Goal: Task Accomplishment & Management: Complete application form

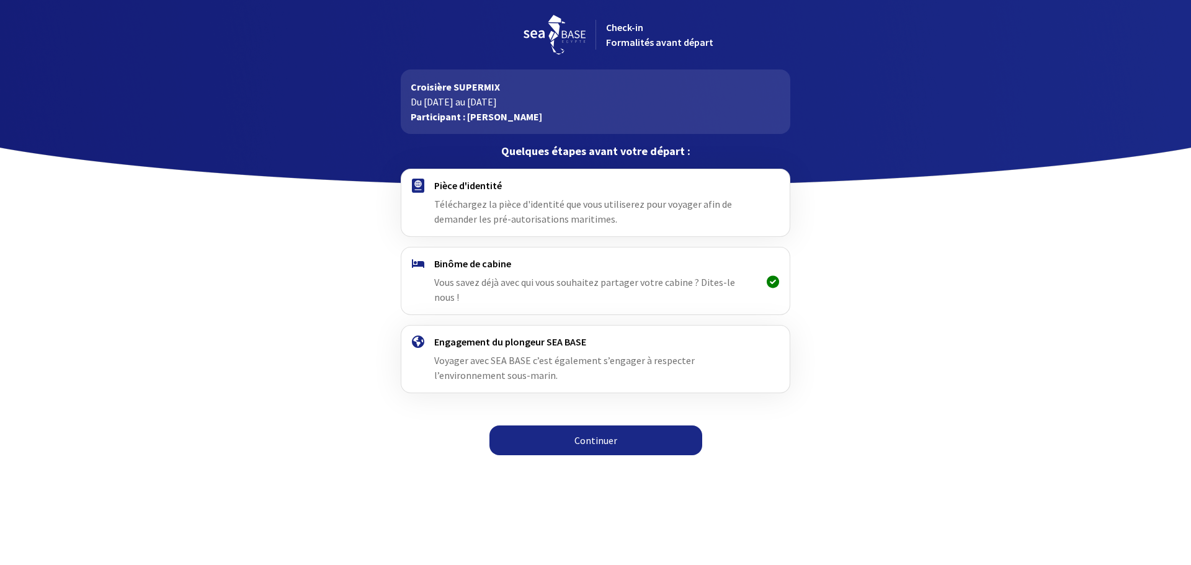
click at [582, 426] on link "Continuer" at bounding box center [596, 441] width 213 height 30
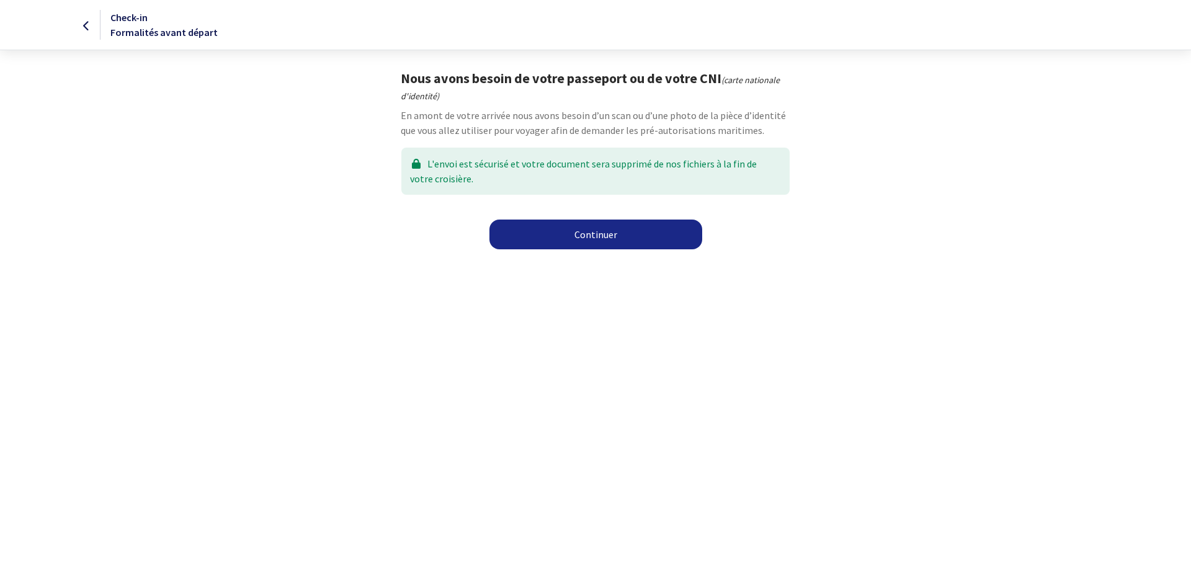
click at [556, 231] on link "Continuer" at bounding box center [596, 235] width 213 height 30
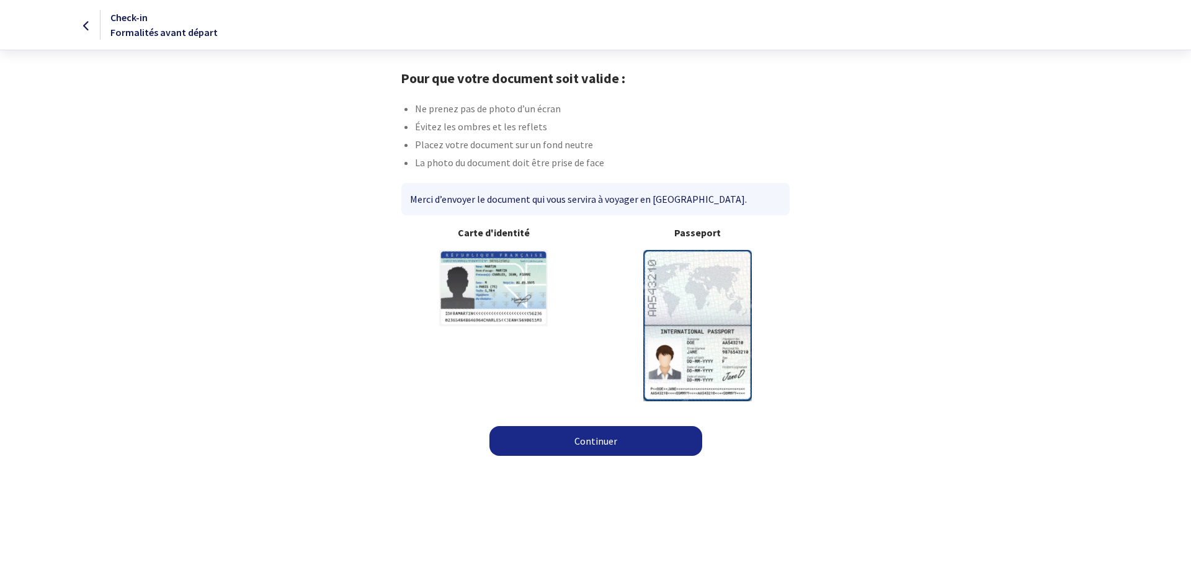
click at [695, 306] on img at bounding box center [697, 325] width 109 height 151
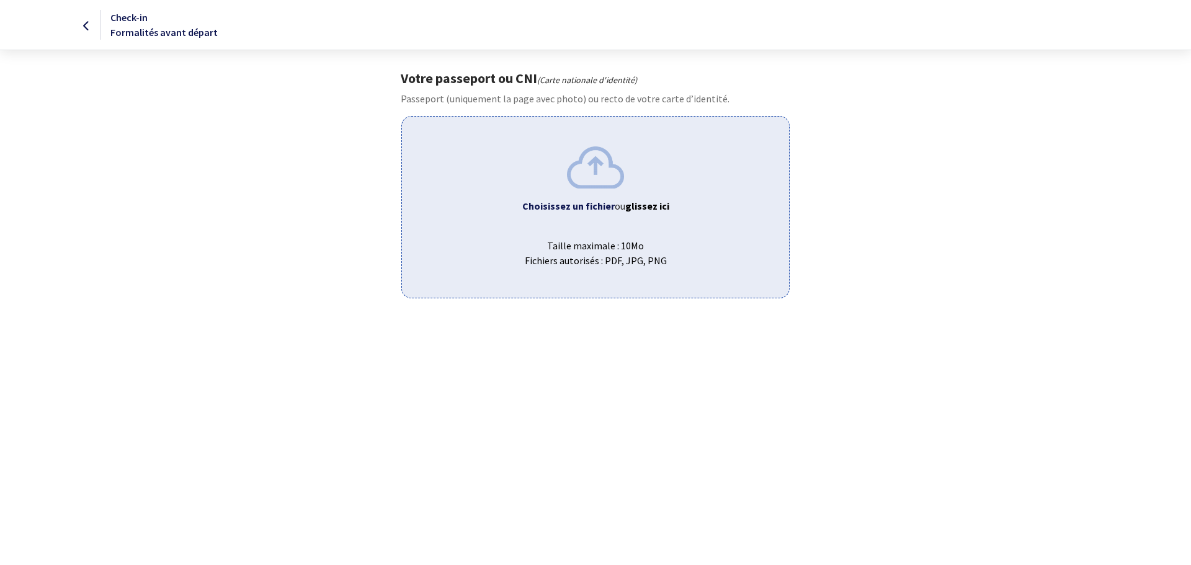
click at [579, 212] on b "Choisissez un fichier" at bounding box center [568, 206] width 92 height 12
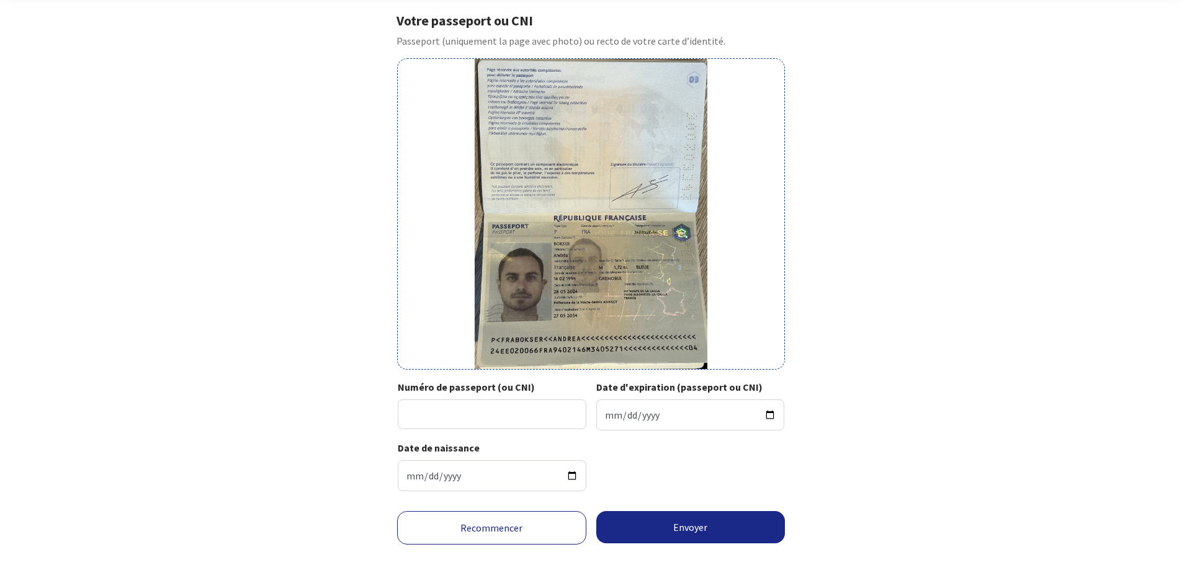
scroll to position [82, 0]
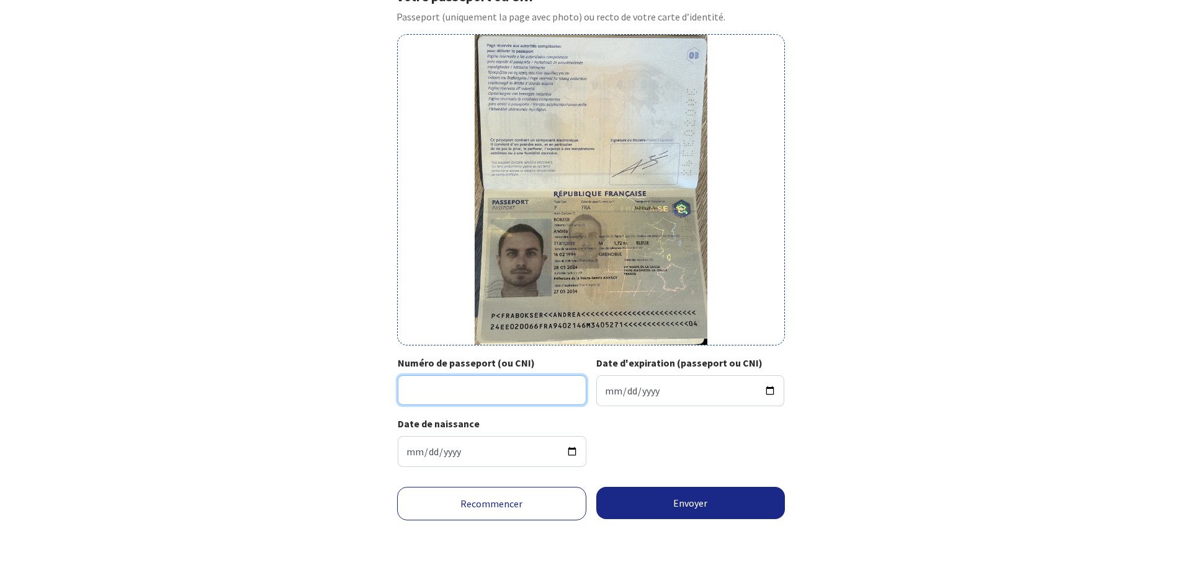
click at [488, 389] on input "Numéro de passeport (ou CNI)" at bounding box center [492, 390] width 189 height 30
click at [596, 487] on button "Envoyer" at bounding box center [690, 503] width 189 height 32
click at [488, 401] on input "24EE020066" at bounding box center [492, 390] width 189 height 30
type input "24EE02006"
click at [608, 387] on input "Date d'expiration (passeport ou CNI)" at bounding box center [690, 390] width 189 height 31
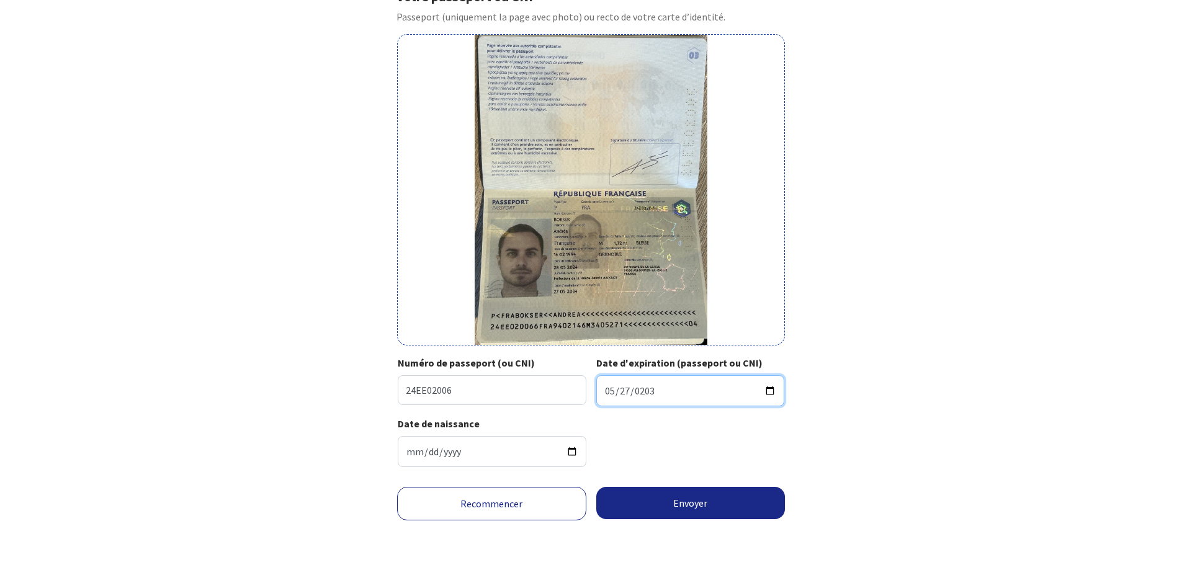
type input "2034-05-27"
click at [883, 473] on div "Votre passeport ou CNI Passeport (uniquement la page avec photo) ou recto de vo…" at bounding box center [591, 232] width 701 height 489
click at [674, 504] on button "Envoyer" at bounding box center [690, 503] width 189 height 32
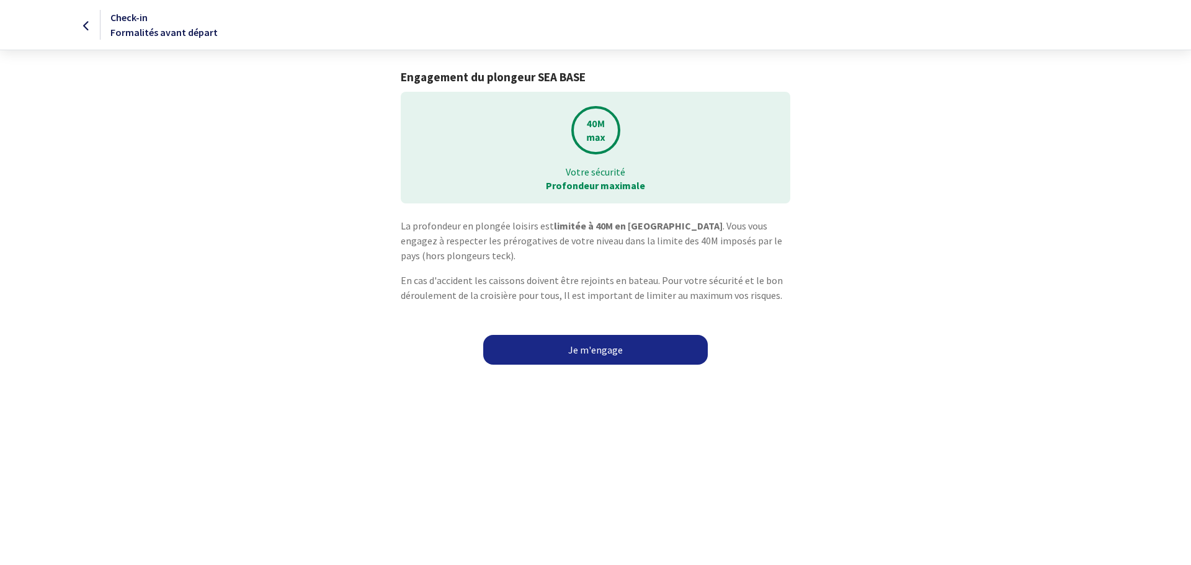
click at [592, 347] on link "Je m'engage" at bounding box center [595, 350] width 225 height 30
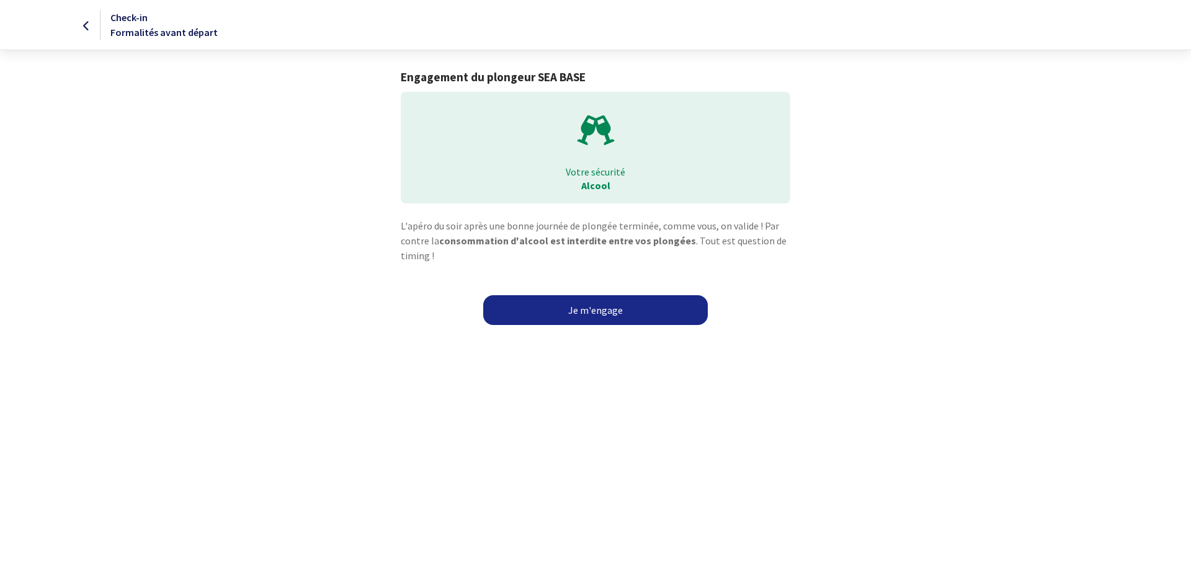
click at [630, 297] on link "Je m'engage" at bounding box center [595, 310] width 225 height 30
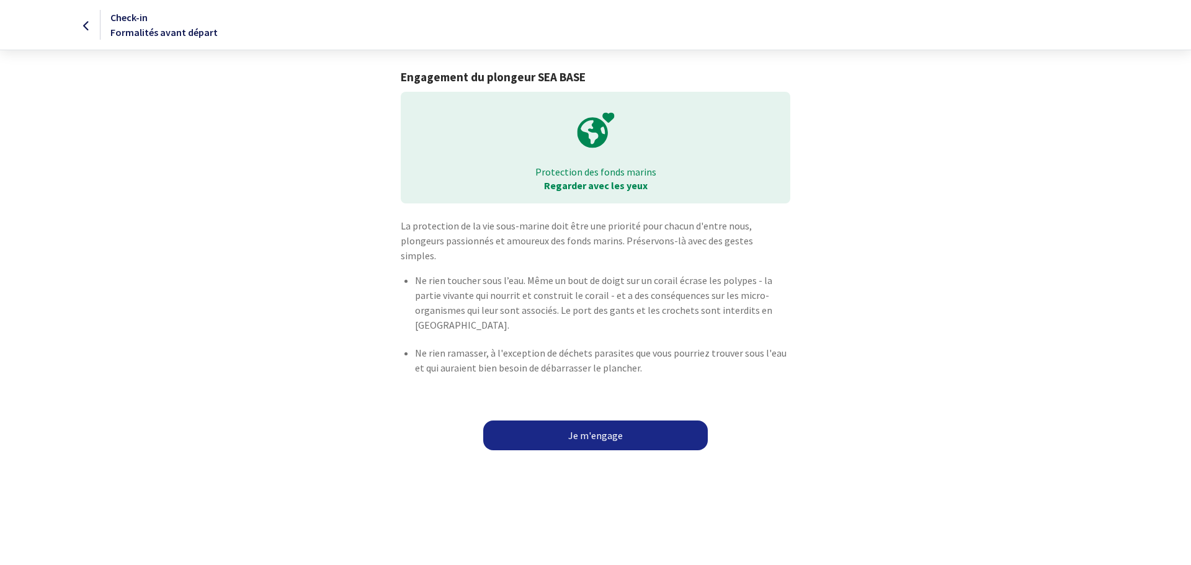
click at [603, 424] on link "Je m'engage" at bounding box center [595, 436] width 225 height 30
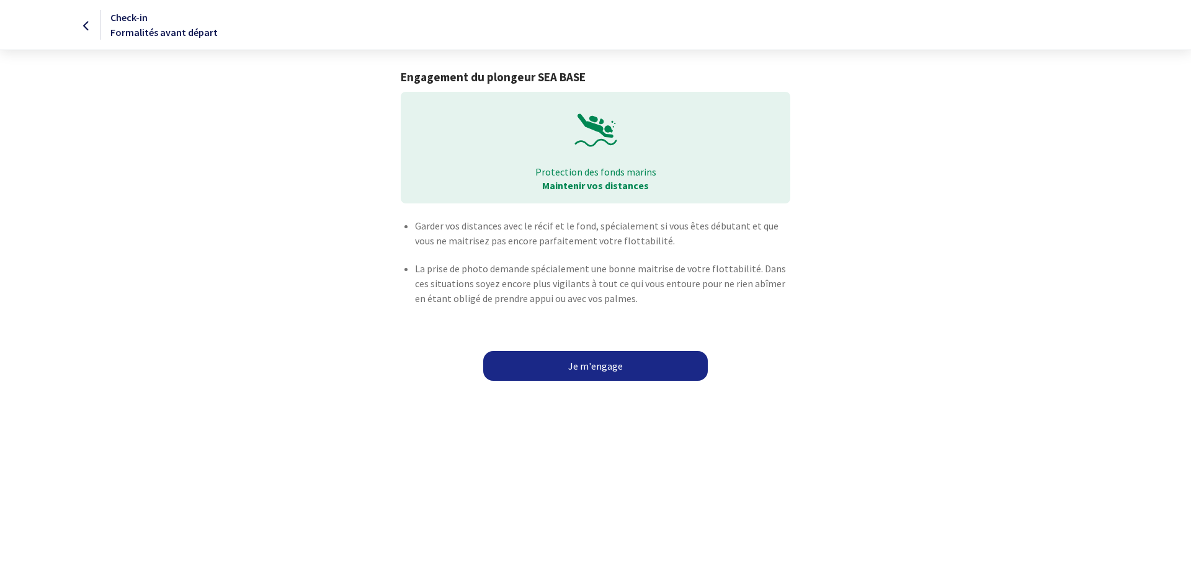
click at [597, 360] on link "Je m'engage" at bounding box center [595, 366] width 225 height 30
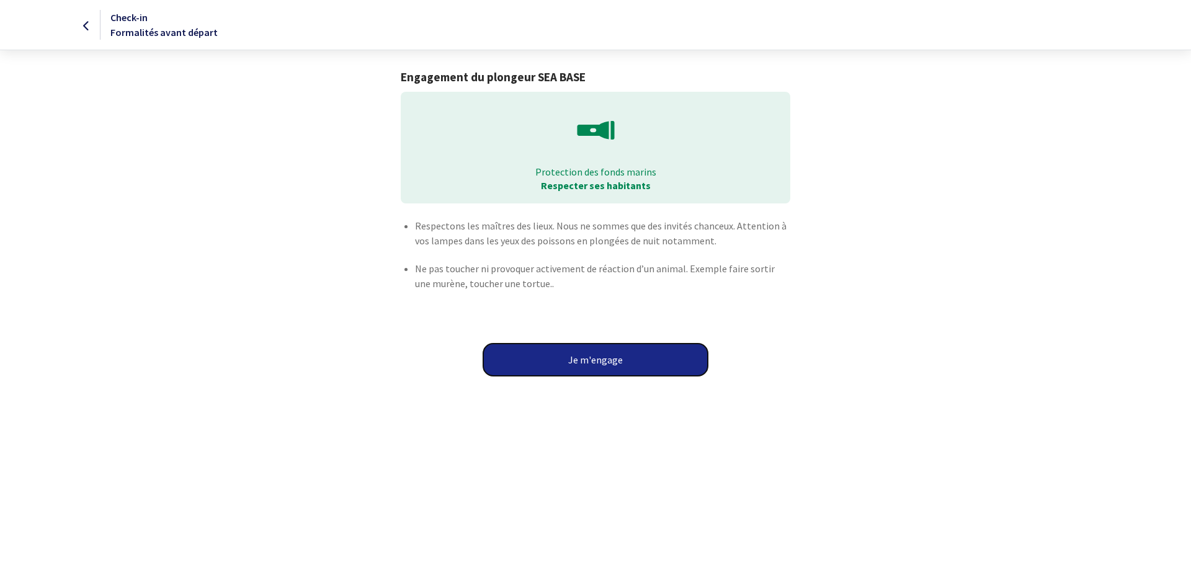
click at [588, 345] on button "Je m'engage" at bounding box center [595, 360] width 225 height 32
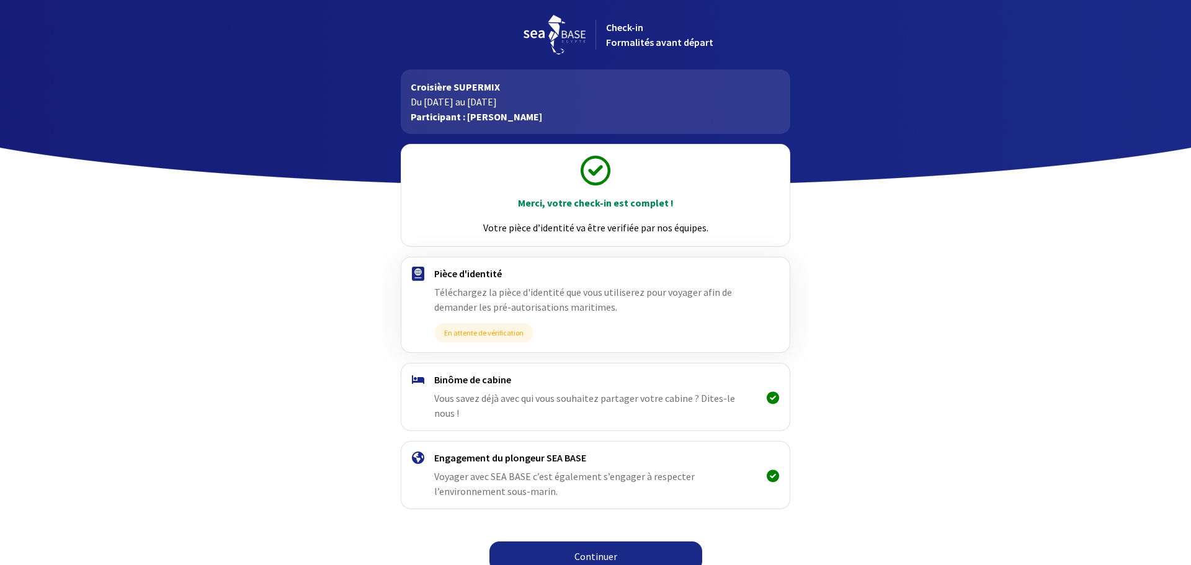
click at [646, 546] on link "Continuer" at bounding box center [596, 557] width 213 height 30
click at [598, 542] on link "Continuer" at bounding box center [596, 557] width 213 height 30
click at [608, 542] on link "Continuer" at bounding box center [596, 557] width 213 height 30
click at [607, 542] on link "Continuer" at bounding box center [596, 557] width 213 height 30
click at [586, 546] on link "Continuer" at bounding box center [596, 557] width 213 height 30
